Goal: Task Accomplishment & Management: Complete application form

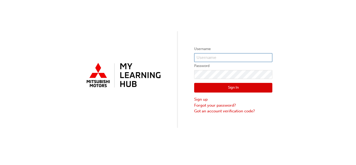
type input "0005820206"
click at [257, 86] on button "Sign In" at bounding box center [233, 88] width 78 height 10
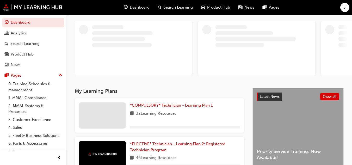
scroll to position [52, 0]
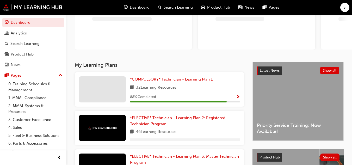
click at [137, 11] on div "Dashboard" at bounding box center [137, 7] width 34 height 11
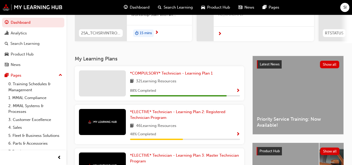
scroll to position [104, 0]
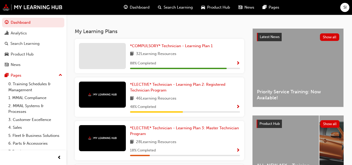
click at [236, 65] on span "Show Progress" at bounding box center [238, 63] width 4 height 5
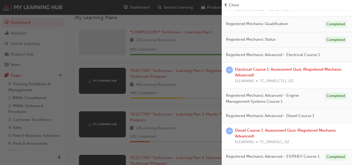
scroll to position [130, 0]
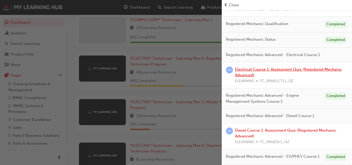
click at [267, 67] on link "Electrical Course 1: Assessment Quiz (Registered Mechanic Advanced)" at bounding box center [288, 72] width 107 height 11
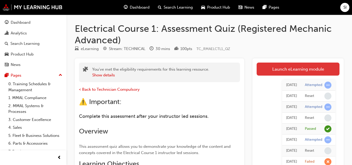
click at [289, 70] on link "Launch eLearning module" at bounding box center [298, 69] width 83 height 13
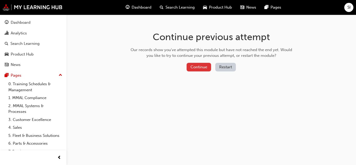
click at [203, 70] on button "Continue" at bounding box center [199, 67] width 25 height 9
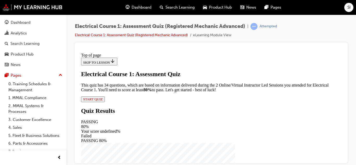
click at [103, 101] on span "START QUIZ" at bounding box center [93, 99] width 20 height 4
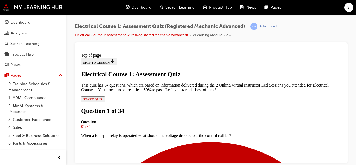
scroll to position [53, 0]
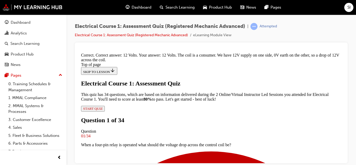
scroll to position [187, 0]
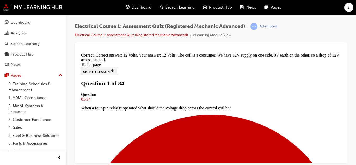
scroll to position [79, 0]
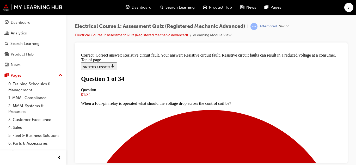
scroll to position [136, 0]
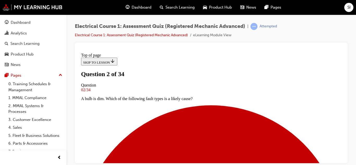
scroll to position [105, 0]
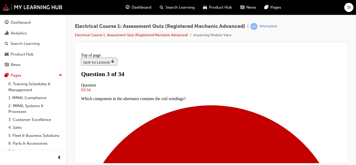
scroll to position [79, 0]
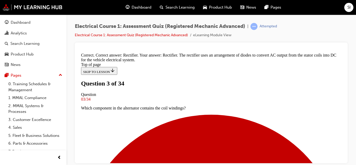
scroll to position [184, 0]
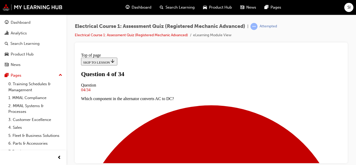
scroll to position [53, 0]
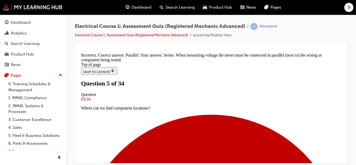
scroll to position [183, 0]
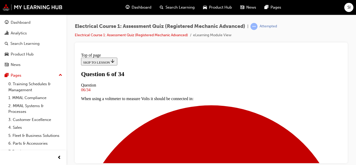
scroll to position [131, 0]
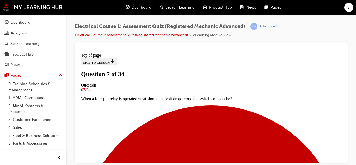
scroll to position [53, 0]
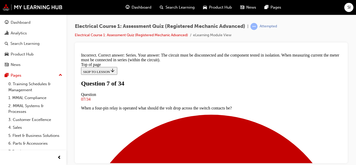
scroll to position [157, 0]
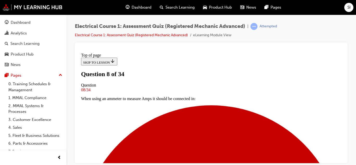
scroll to position [104, 0]
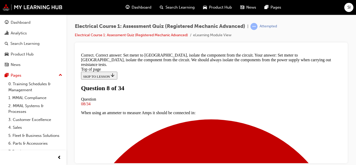
scroll to position [197, 0]
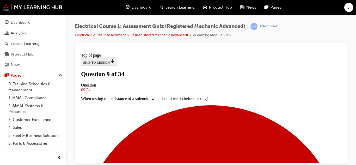
scroll to position [79, 0]
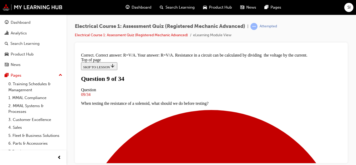
scroll to position [171, 0]
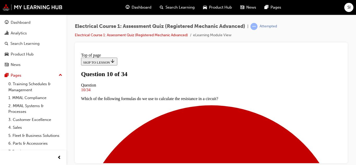
scroll to position [79, 0]
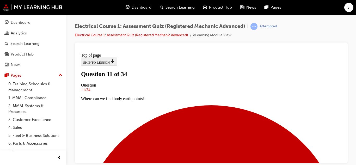
scroll to position [105, 0]
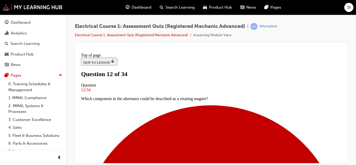
scroll to position [53, 0]
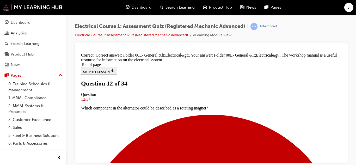
scroll to position [178, 0]
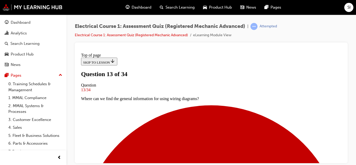
scroll to position [105, 0]
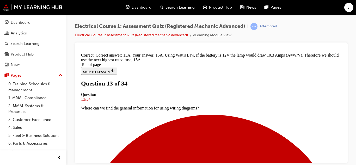
scroll to position [0, 0]
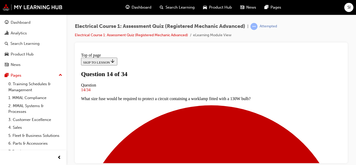
scroll to position [105, 0]
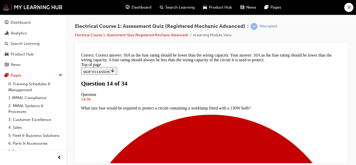
scroll to position [208, 0]
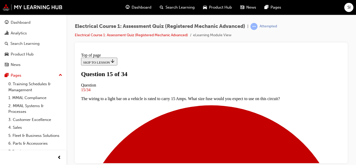
scroll to position [79, 0]
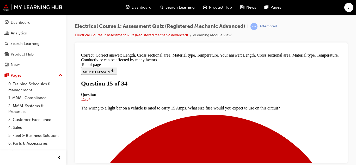
scroll to position [222, 0]
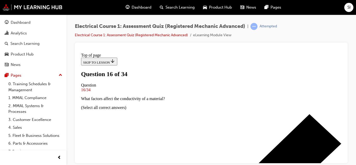
scroll to position [105, 0]
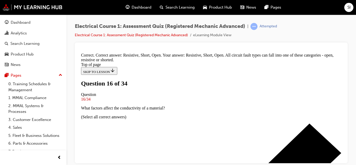
scroll to position [217, 0]
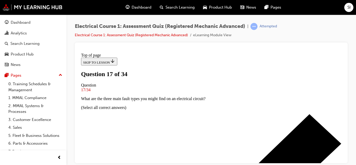
scroll to position [79, 0]
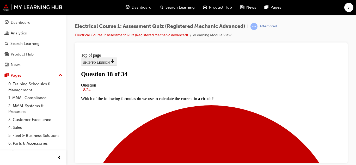
scroll to position [105, 0]
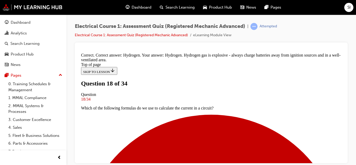
scroll to position [187, 0]
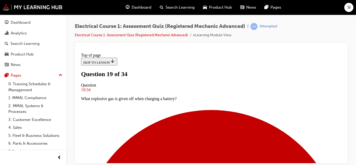
scroll to position [79, 0]
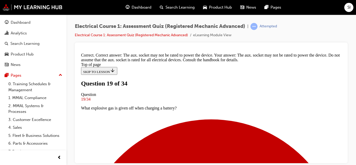
scroll to position [166, 0]
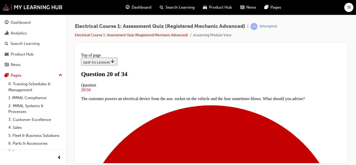
scroll to position [79, 0]
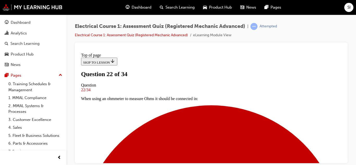
scroll to position [53, 0]
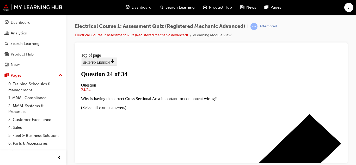
scroll to position [131, 0]
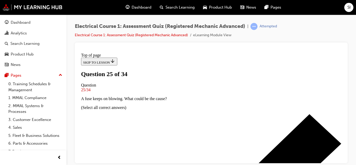
scroll to position [79, 0]
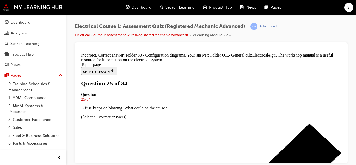
scroll to position [48, 0]
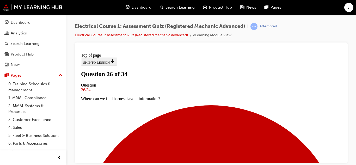
scroll to position [105, 0]
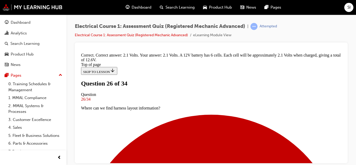
scroll to position [197, 0]
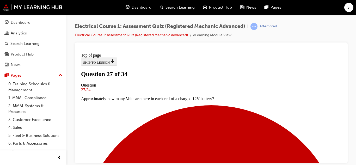
scroll to position [53, 0]
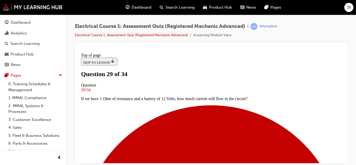
scroll to position [105, 0]
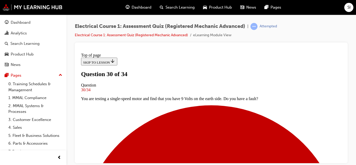
scroll to position [79, 0]
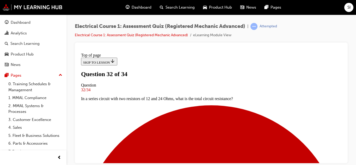
scroll to position [53, 0]
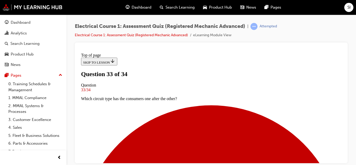
scroll to position [79, 0]
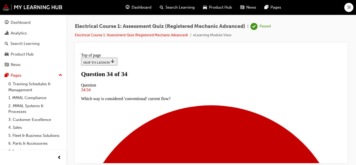
scroll to position [153, 0]
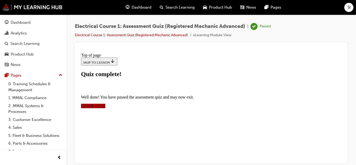
click at [105, 104] on span "CLOSE QUIZ" at bounding box center [93, 106] width 24 height 4
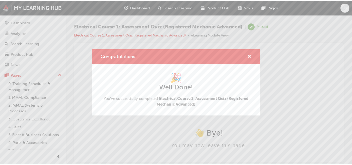
scroll to position [0, 0]
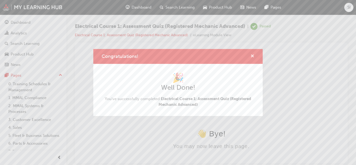
click at [252, 56] on span "cross-icon" at bounding box center [253, 56] width 4 height 5
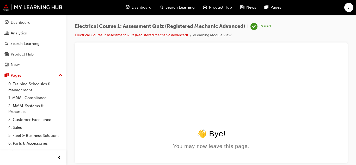
click at [140, 7] on span "Dashboard" at bounding box center [142, 7] width 20 height 6
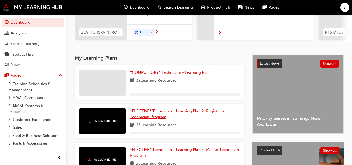
scroll to position [78, 0]
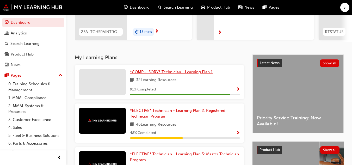
click at [176, 74] on span "*COMPULSORY* Technician - Learning Plan 1" at bounding box center [171, 72] width 83 height 5
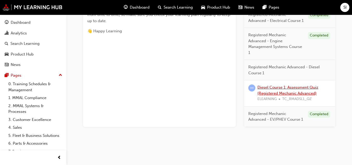
click at [276, 92] on link "Diesel Course 1: Assessment Quiz (Registered Mechanic Advanced)" at bounding box center [288, 90] width 61 height 11
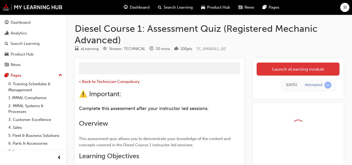
click at [292, 68] on link "Launch eLearning module" at bounding box center [298, 69] width 83 height 13
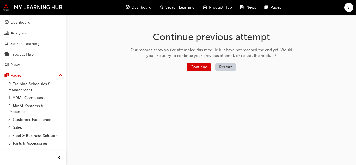
click at [229, 67] on button "Restart" at bounding box center [225, 67] width 21 height 9
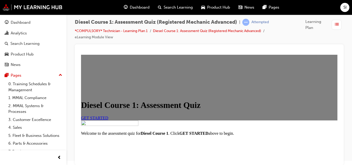
scroll to position [52, 0]
click at [109, 116] on link "GET STARTED" at bounding box center [94, 118] width 27 height 4
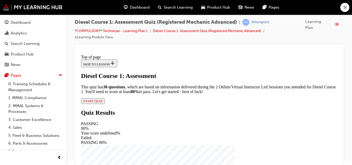
click at [103, 103] on span "START QUIZ" at bounding box center [93, 101] width 20 height 4
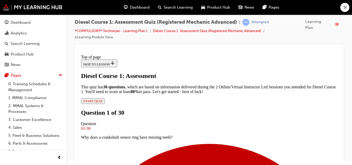
scroll to position [105, 0]
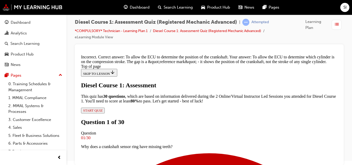
scroll to position [189, 0]
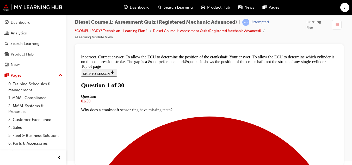
scroll to position [104, 0]
drag, startPoint x: 131, startPoint y: 101, endPoint x: 268, endPoint y: 124, distance: 138.9
copy div "Can the metal HP fuel pipes be re-used after they have been removed? Up to four…"
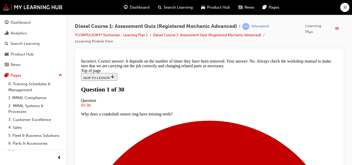
scroll to position [183, 0]
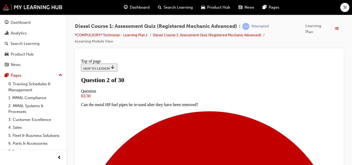
scroll to position [79, 0]
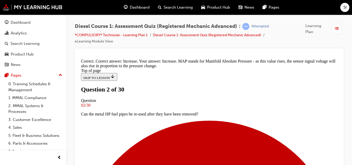
scroll to position [184, 0]
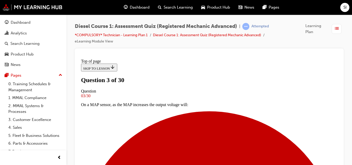
scroll to position [79, 0]
